Goal: Information Seeking & Learning: Learn about a topic

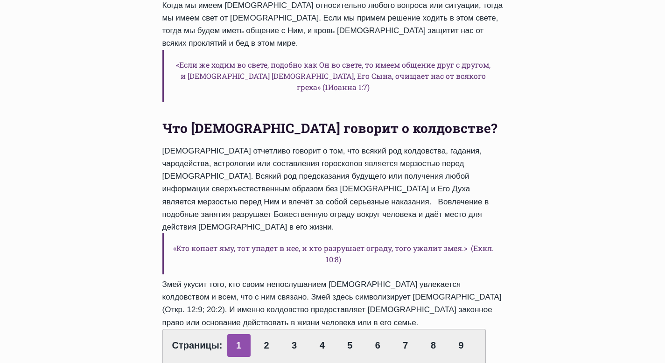
scroll to position [386, 0]
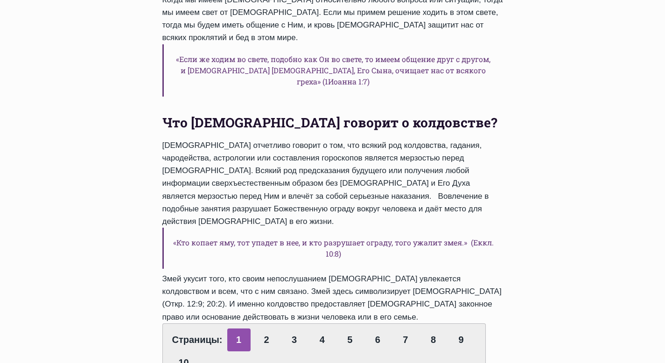
click at [540, 150] on div "Jaunumi | Полезные ресурсы | Разные сочинения Что [DEMOGRAPHIC_DATA] говорит о …" at bounding box center [332, 305] width 665 height 1160
click at [547, 152] on div "Jaunumi | Полезные ресурсы | Разные сочинения Что [DEMOGRAPHIC_DATA] говорит о …" at bounding box center [332, 305] width 665 height 1160
click at [545, 147] on div "Jaunumi | Полезные ресурсы | Разные сочинения Что [DEMOGRAPHIC_DATA] говорит о …" at bounding box center [332, 305] width 665 height 1160
click at [544, 147] on div "Jaunumi | Полезные ресурсы | Разные сочинения Что [DEMOGRAPHIC_DATA] говорит о …" at bounding box center [332, 305] width 665 height 1160
click at [548, 147] on div "Jaunumi | Полезные ресурсы | Разные сочинения Что [DEMOGRAPHIC_DATA] говорит о …" at bounding box center [332, 305] width 665 height 1160
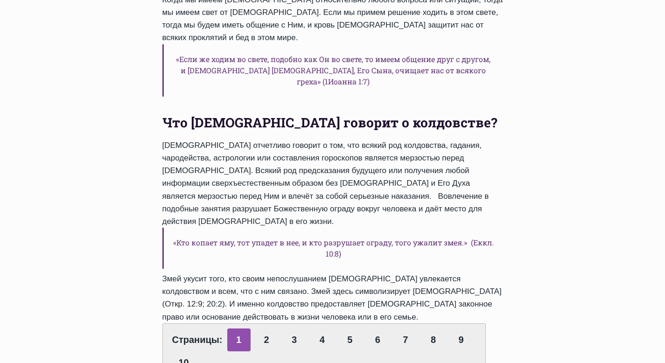
click at [548, 147] on div "Jaunumi | Полезные ресурсы | Разные сочинения Что [DEMOGRAPHIC_DATA] говорит о …" at bounding box center [332, 305] width 665 height 1160
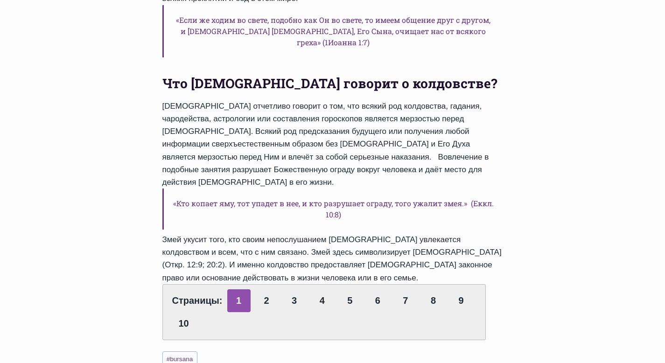
scroll to position [427, 0]
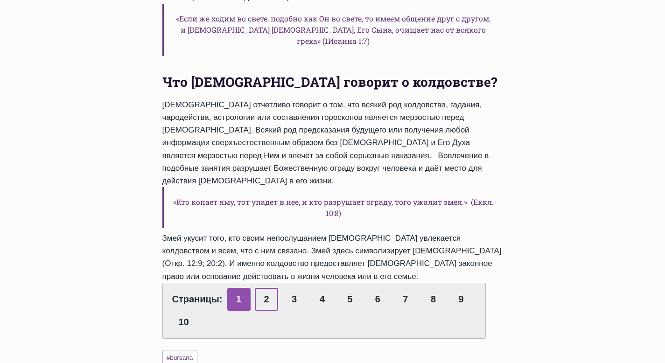
click at [266, 288] on link "2" at bounding box center [266, 299] width 23 height 23
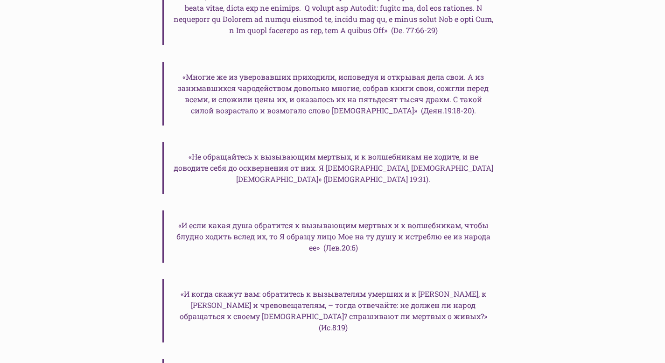
scroll to position [439, 0]
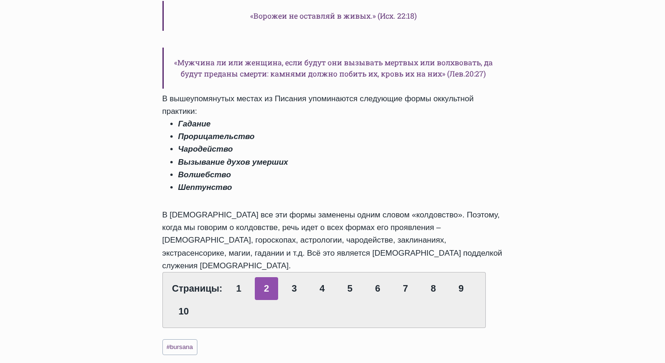
scroll to position [754, 0]
click at [293, 277] on link "3" at bounding box center [294, 288] width 23 height 23
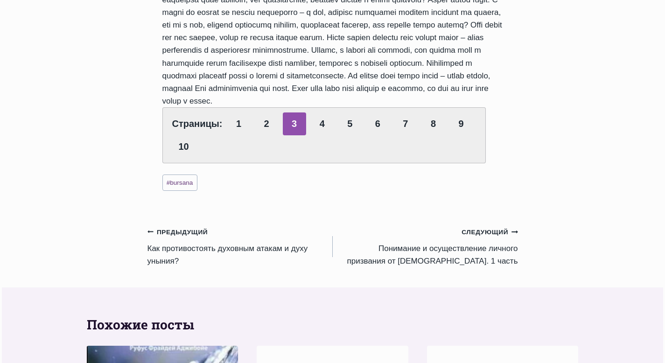
scroll to position [1818, 0]
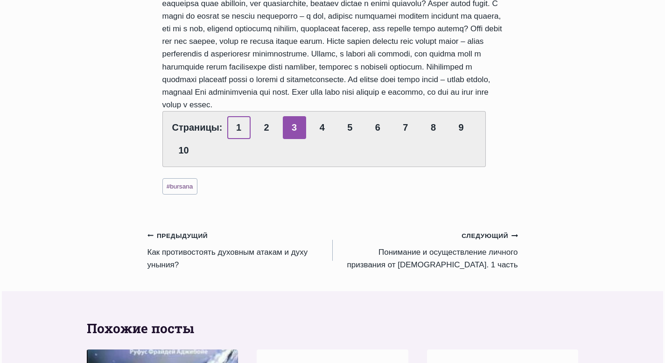
click at [240, 127] on link "1" at bounding box center [238, 127] width 23 height 23
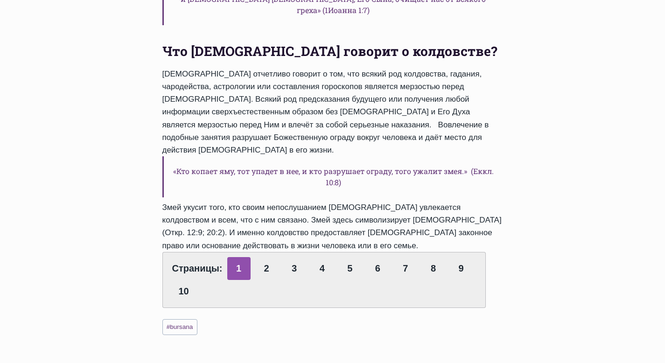
scroll to position [459, 0]
